Goal: Transaction & Acquisition: Purchase product/service

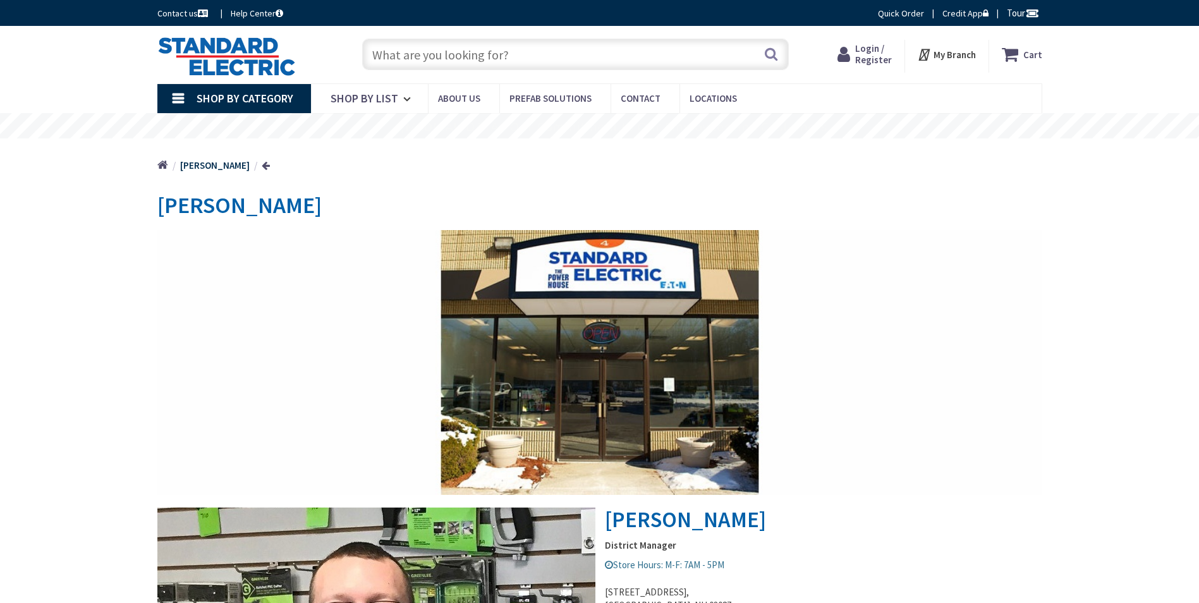
click at [490, 54] on input "text" at bounding box center [575, 55] width 427 height 32
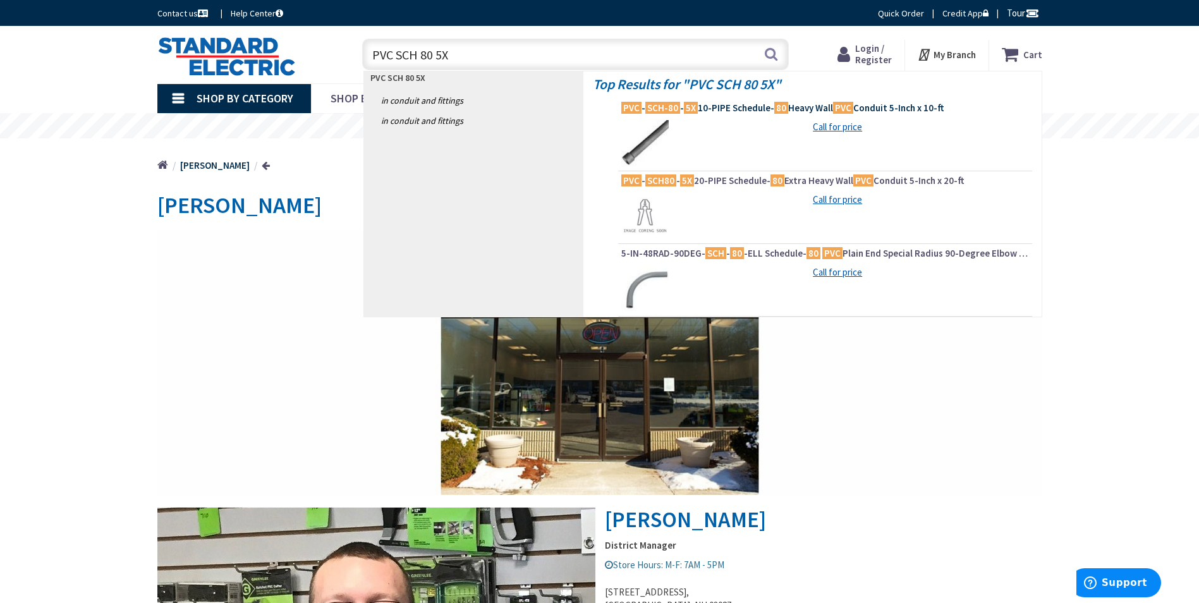
type input "PVC SCH 80 5X"
click at [738, 113] on span "PVC - SCH-80 - 5X 10-PIPE Schedule- 80 Heavy Wall PVC Conduit 5-Inch x 10-ft" at bounding box center [825, 108] width 408 height 13
